Goal: Transaction & Acquisition: Download file/media

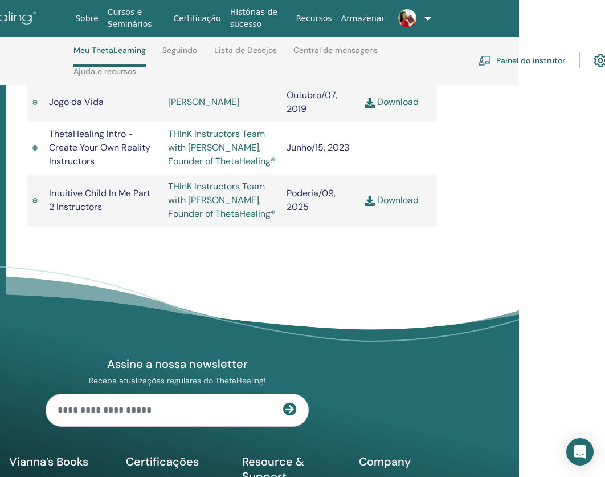
scroll to position [1858, 165]
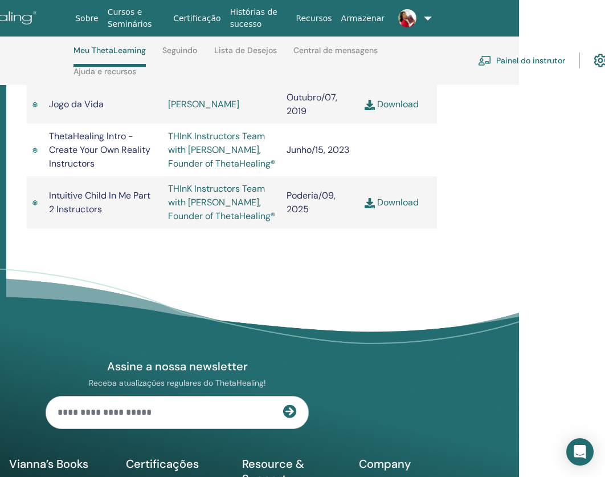
drag, startPoint x: 316, startPoint y: 303, endPoint x: 371, endPoint y: 308, distance: 55.0
click at [371, 308] on div "Assine a nossa newsletter Receba atualizações regulares do ThetaHealing! Theta …" at bounding box center [177, 437] width 584 height 323
click at [392, 208] on link "Download" at bounding box center [392, 202] width 54 height 12
drag, startPoint x: 100, startPoint y: 194, endPoint x: 50, endPoint y: 179, distance: 52.3
click at [50, 176] on td "ThetaHealing Intro - Create Your Own Reality Instructors" at bounding box center [102, 150] width 119 height 52
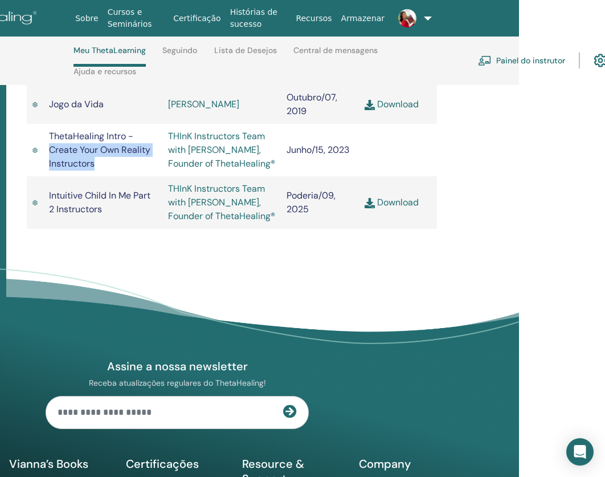
copy span "Create Your Own Reality Instructors"
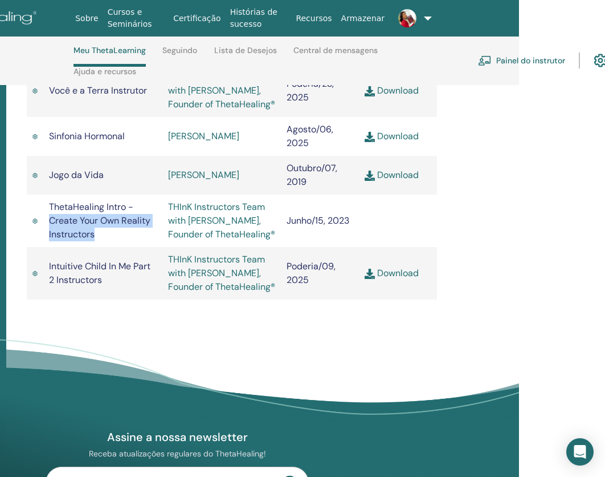
scroll to position [1787, 165]
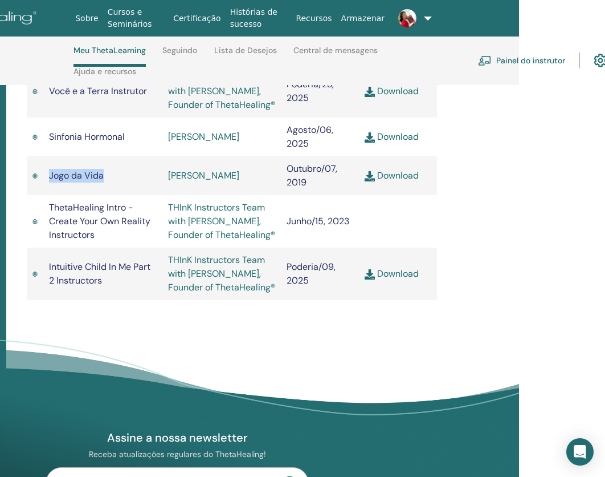
drag, startPoint x: 107, startPoint y: 206, endPoint x: 50, endPoint y: 205, distance: 57.6
click at [50, 195] on td "Jogo da Vida" at bounding box center [102, 175] width 119 height 39
click at [397, 181] on link "Download" at bounding box center [392, 175] width 54 height 12
click at [210, 241] on link "THInK Instructors Team with [PERSON_NAME], Founder of ThetaHealing®" at bounding box center [221, 220] width 107 height 39
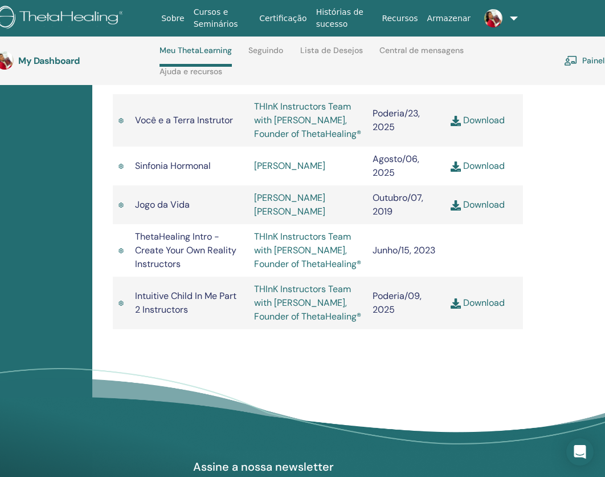
scroll to position [1787, 79]
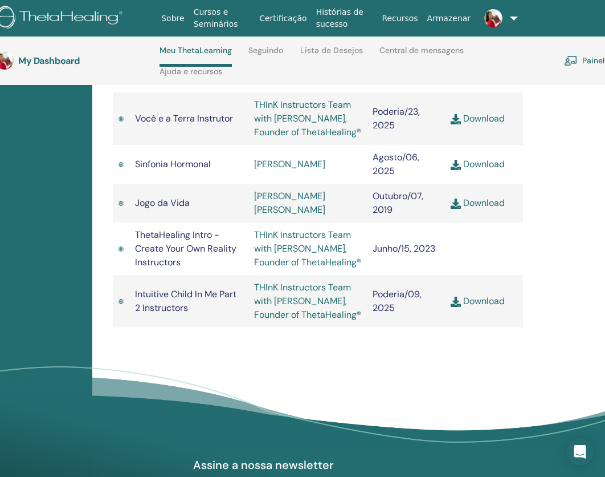
click at [478, 166] on link "Download" at bounding box center [478, 164] width 54 height 12
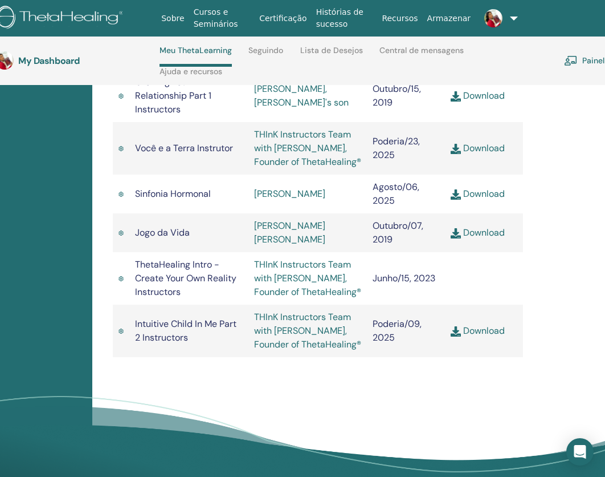
scroll to position [1746, 79]
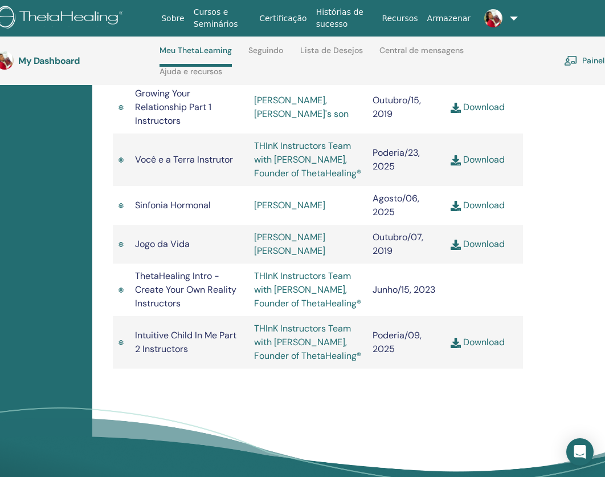
click at [482, 162] on link "Download" at bounding box center [478, 159] width 54 height 12
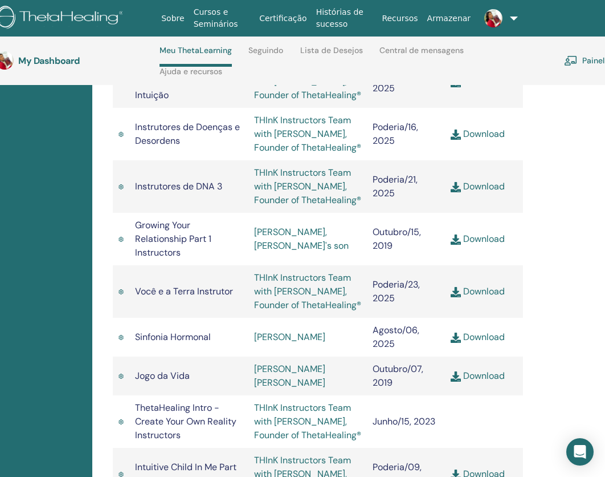
scroll to position [1613, 79]
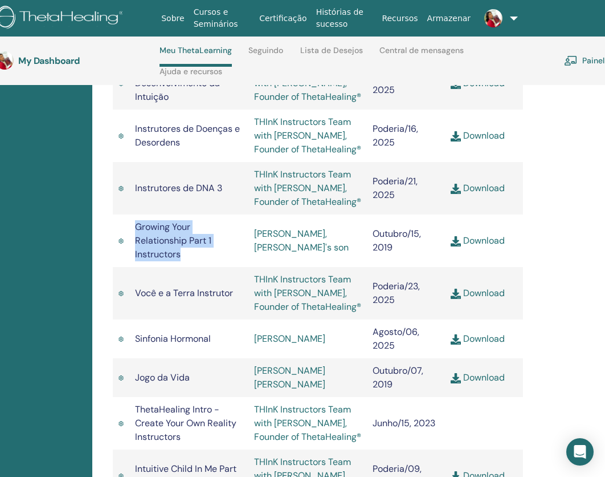
drag, startPoint x: 192, startPoint y: 257, endPoint x: 136, endPoint y: 230, distance: 61.7
click at [136, 230] on td "Growing Your Relationship Part 1 Instructors" at bounding box center [188, 240] width 119 height 52
copy span "Growing Your Relationship Part 1 Instructors"
click at [479, 241] on link "Download" at bounding box center [478, 240] width 54 height 12
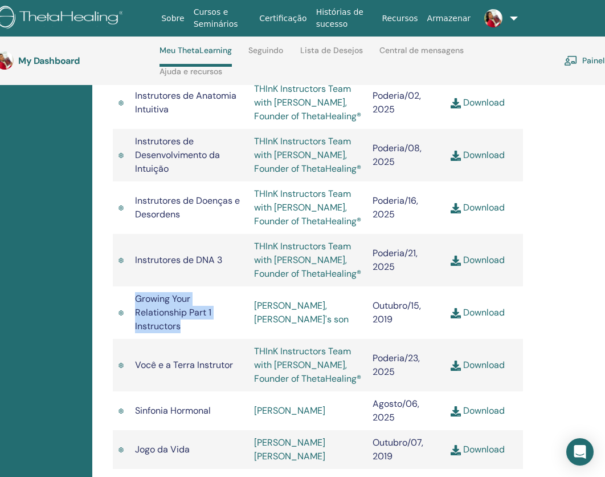
scroll to position [1540, 79]
click at [493, 261] on link "Download" at bounding box center [478, 260] width 54 height 12
click at [199, 275] on td "Instrutores de DNA 3" at bounding box center [188, 260] width 119 height 52
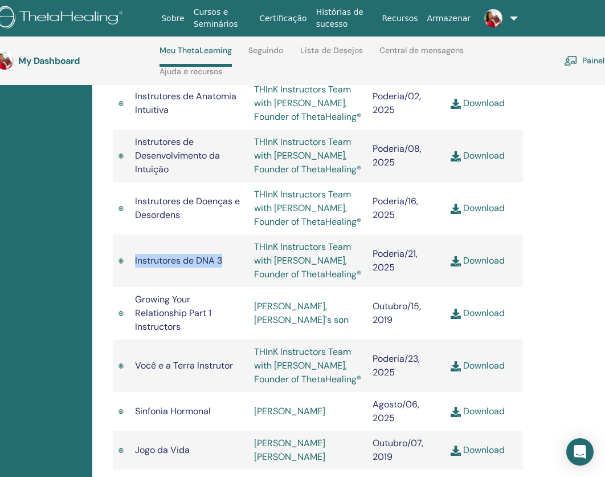
drag, startPoint x: 226, startPoint y: 263, endPoint x: 136, endPoint y: 262, distance: 90.1
click at [136, 262] on td "Instrutores de DNA 3" at bounding box center [188, 260] width 119 height 52
copy span "Instrutores de DNA 3"
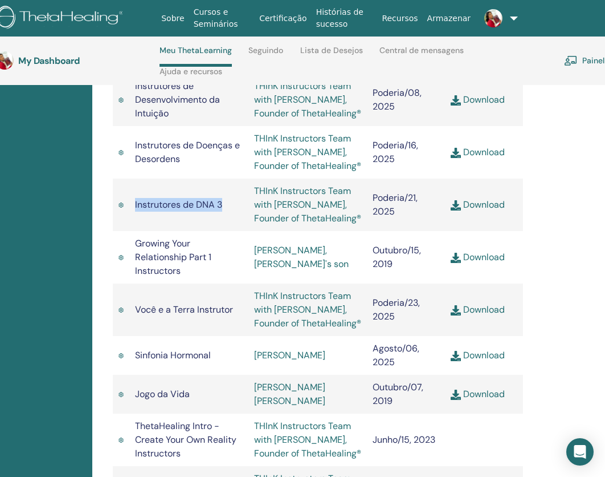
scroll to position [1527, 79]
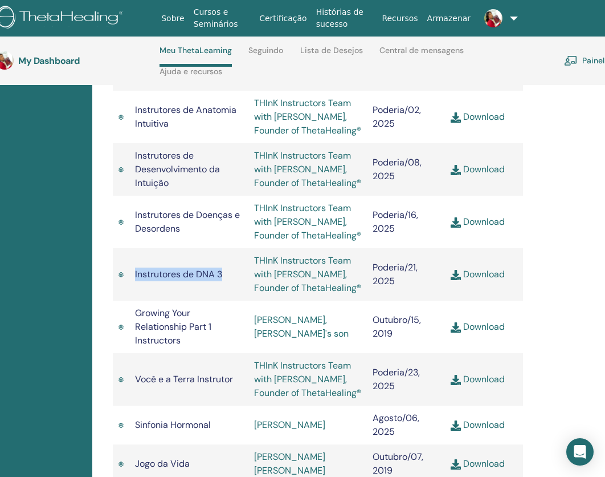
click at [482, 222] on link "Download" at bounding box center [478, 221] width 54 height 12
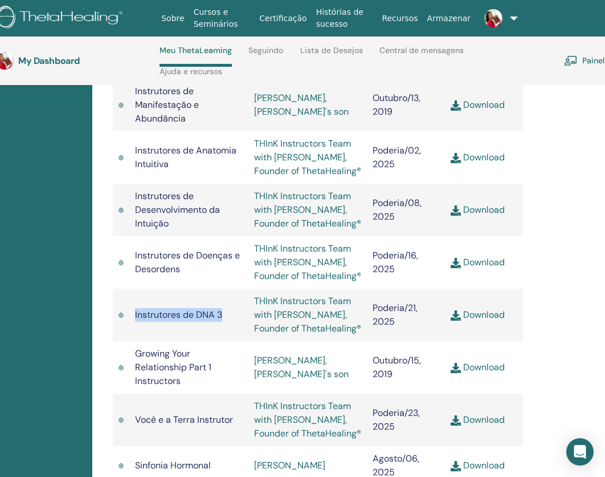
scroll to position [1485, 79]
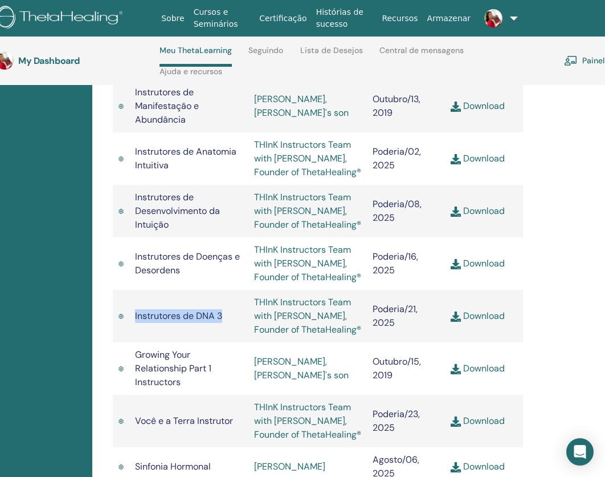
click at [491, 214] on link "Download" at bounding box center [478, 211] width 54 height 12
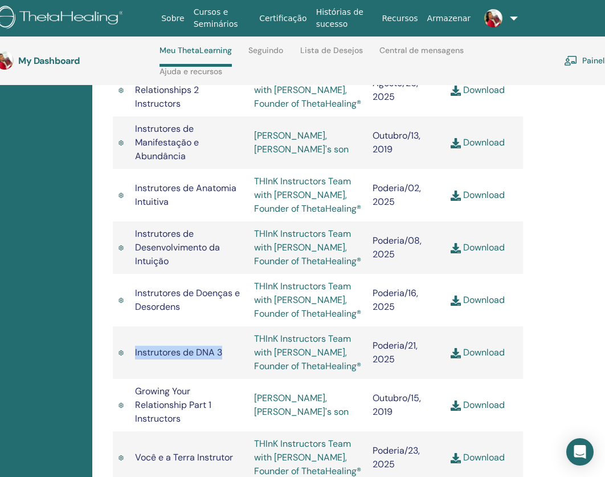
scroll to position [1449, 79]
click at [223, 303] on td "Instrutores de Doenças e Desordens" at bounding box center [188, 299] width 119 height 52
click at [207, 271] on td "Instrutores de Desenvolvimento da Intuição" at bounding box center [188, 247] width 119 height 52
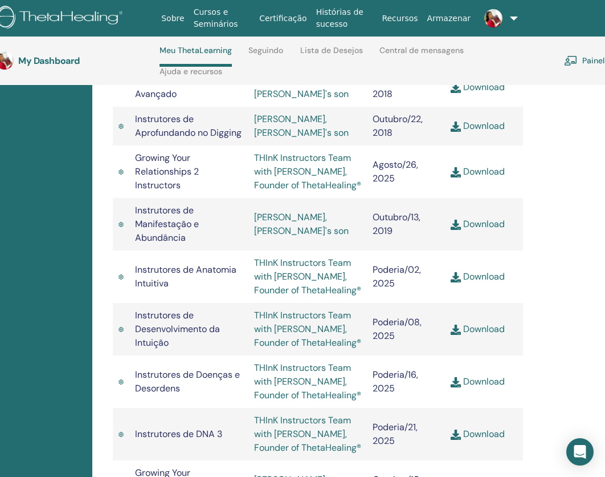
scroll to position [1352, 79]
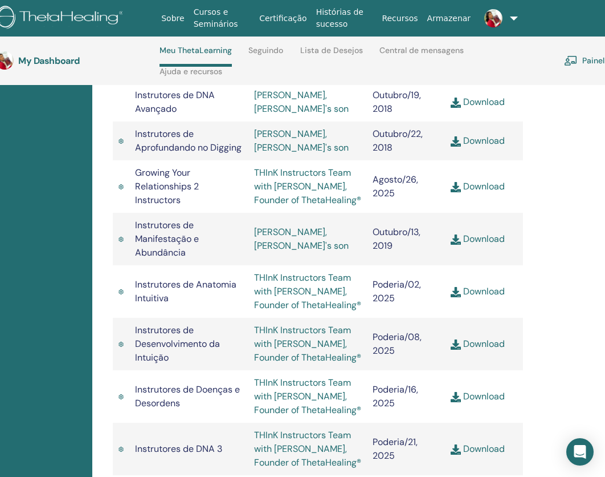
click at [480, 292] on link "Download" at bounding box center [478, 291] width 54 height 12
click at [475, 242] on link "Download" at bounding box center [478, 239] width 54 height 12
click at [486, 187] on link "Download" at bounding box center [478, 186] width 54 height 12
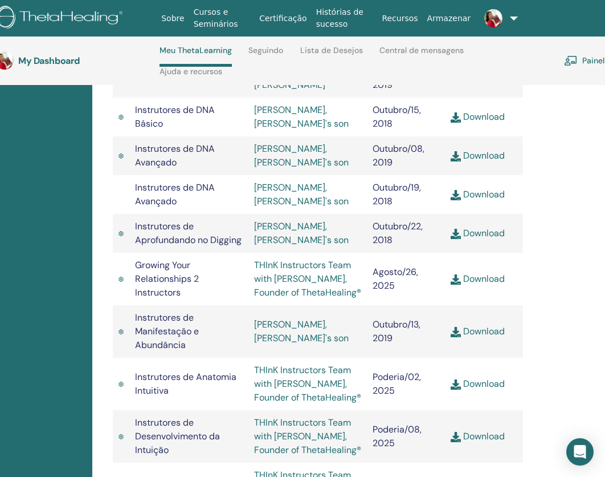
scroll to position [1246, 79]
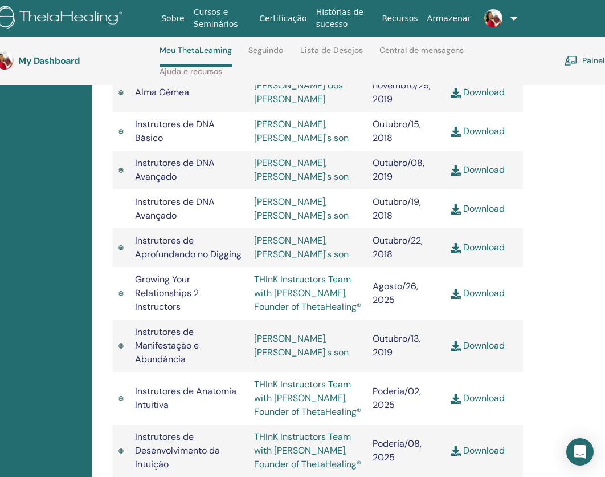
click at [488, 295] on link "Download" at bounding box center [478, 293] width 54 height 12
click at [473, 241] on link "Download" at bounding box center [478, 247] width 54 height 12
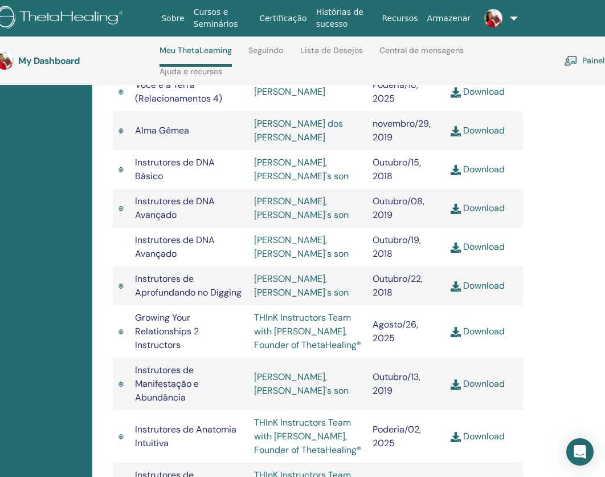
scroll to position [1186, 79]
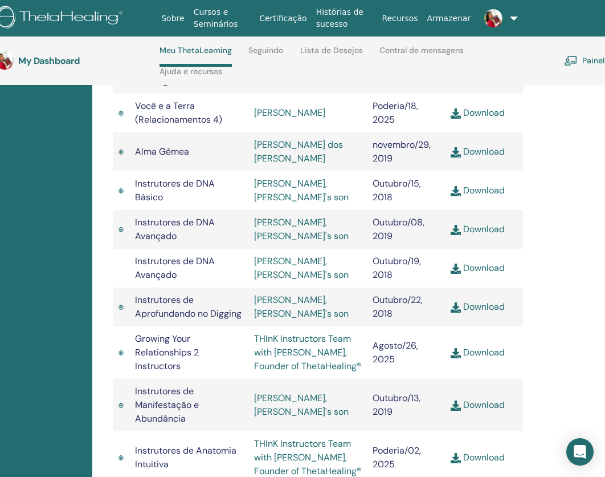
click at [495, 262] on link "Download" at bounding box center [478, 268] width 54 height 12
click at [488, 223] on link "Download" at bounding box center [478, 229] width 54 height 12
click at [484, 184] on link "Download" at bounding box center [478, 190] width 54 height 12
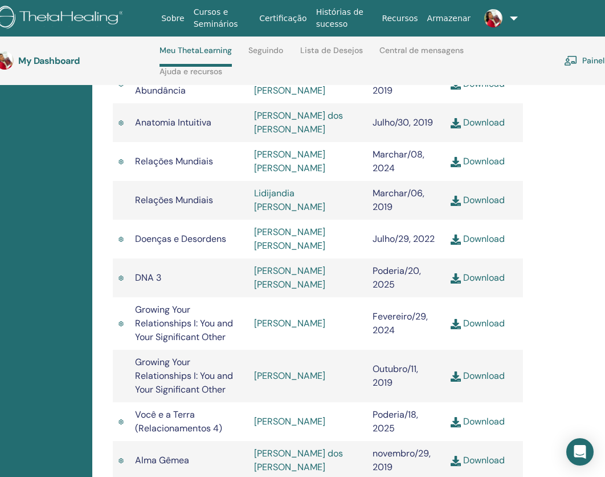
scroll to position [877, 79]
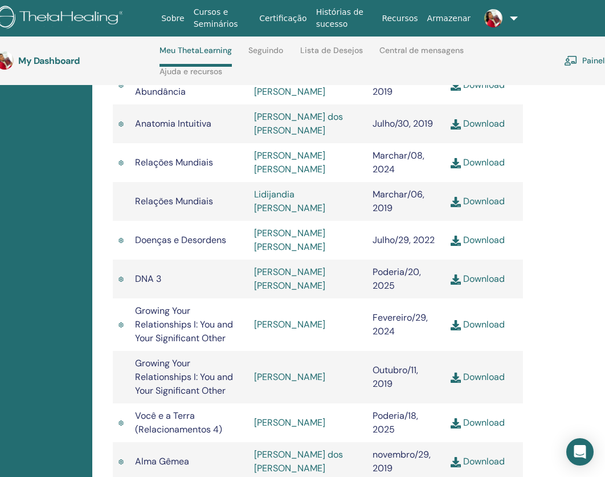
click at [493, 455] on link "Download" at bounding box center [478, 461] width 54 height 12
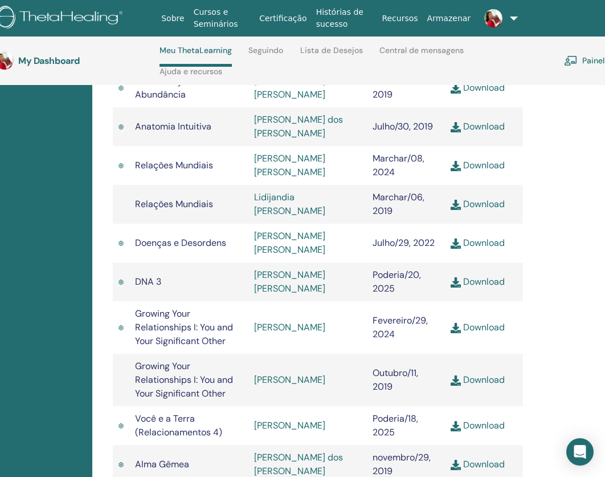
scroll to position [869, 79]
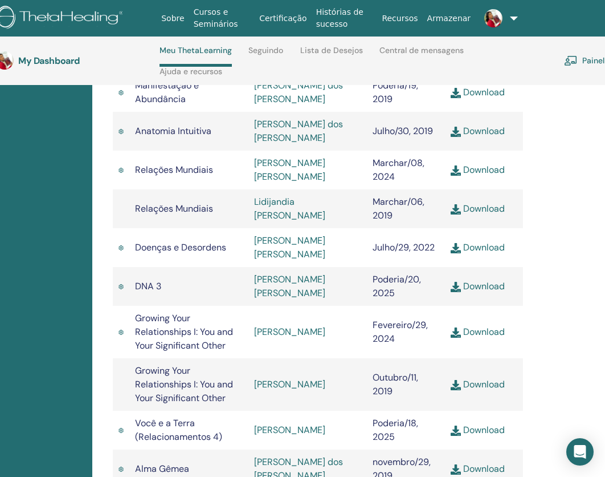
click at [490, 424] on link "Download" at bounding box center [478, 430] width 54 height 12
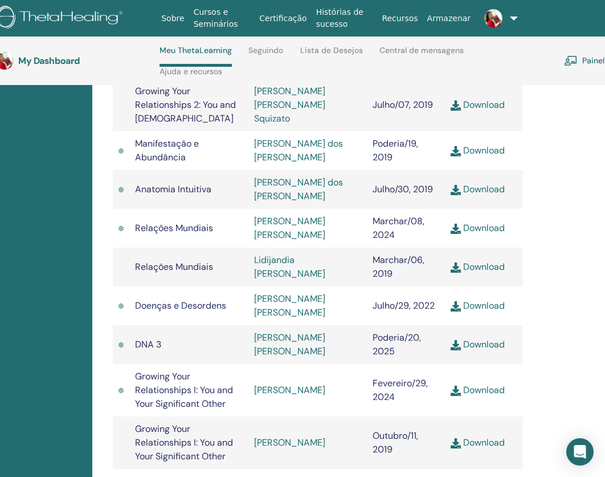
scroll to position [811, 79]
click at [495, 437] on link "Download" at bounding box center [478, 443] width 54 height 12
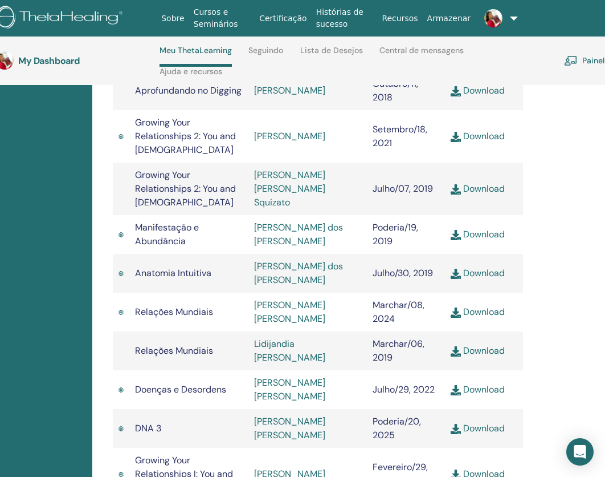
scroll to position [779, 79]
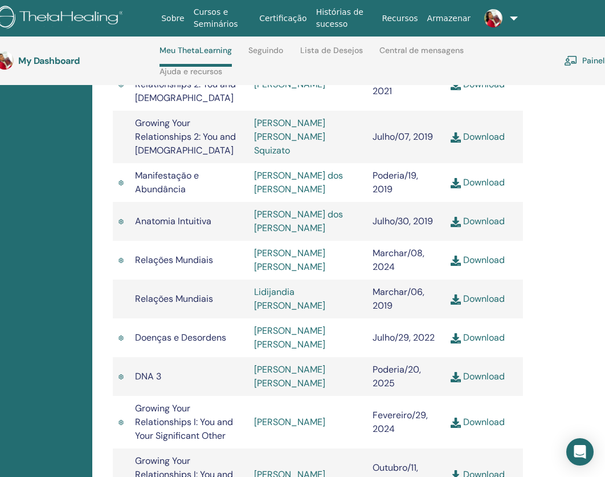
click at [495, 416] on link "Download" at bounding box center [478, 422] width 54 height 12
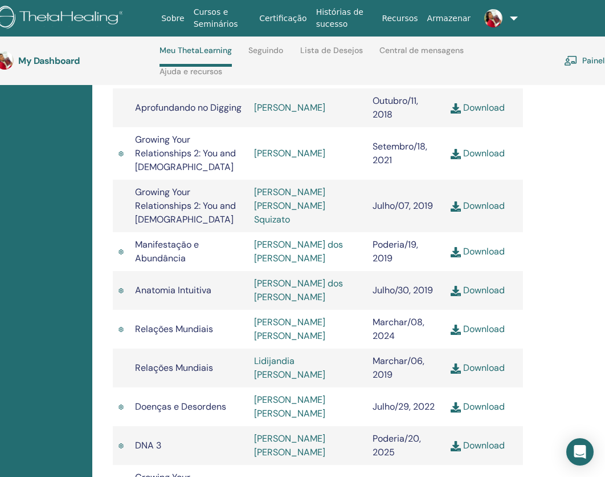
scroll to position [708, 79]
